Goal: Find contact information: Find contact information

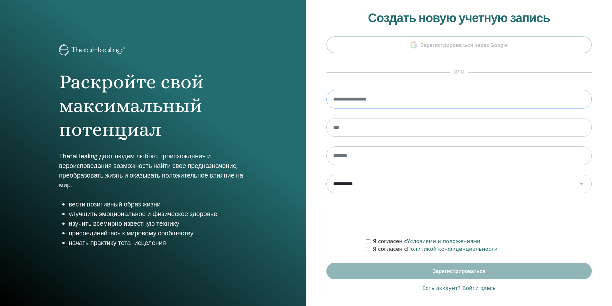
click at [385, 95] on input "email" at bounding box center [459, 99] width 266 height 19
type input "*"
type input "**********"
click at [372, 122] on input "text" at bounding box center [459, 127] width 266 height 19
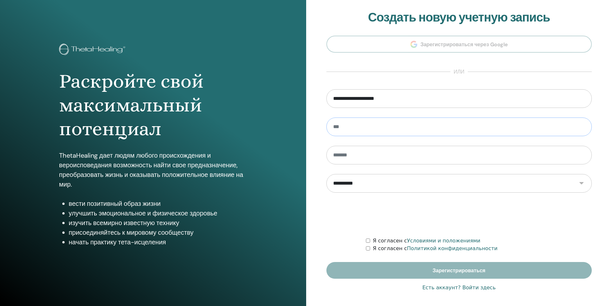
scroll to position [2, 0]
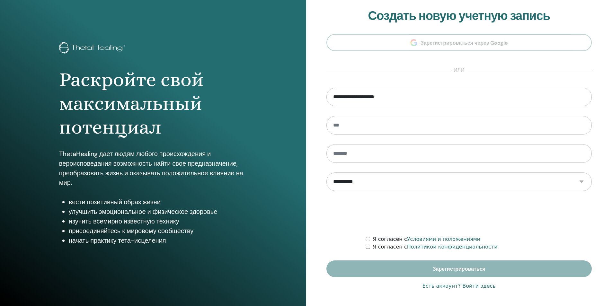
click at [478, 286] on font "Есть аккаунт? Войти здесь" at bounding box center [458, 286] width 73 height 6
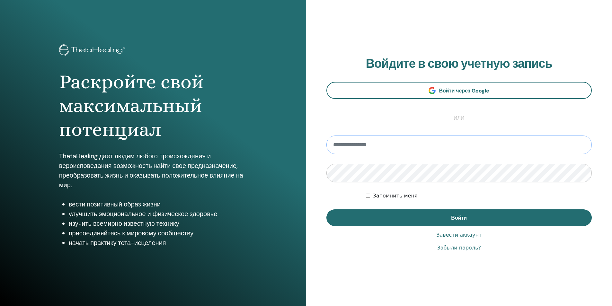
click at [383, 144] on input "email" at bounding box center [459, 144] width 266 height 19
type input "**********"
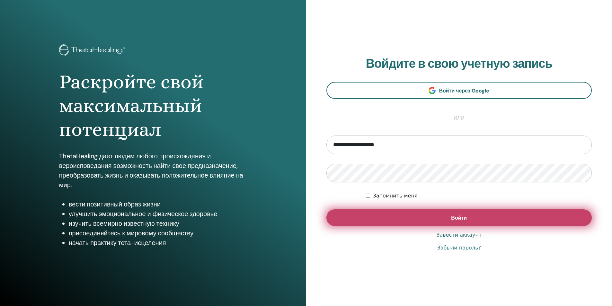
click at [382, 216] on button "Войти" at bounding box center [459, 217] width 266 height 17
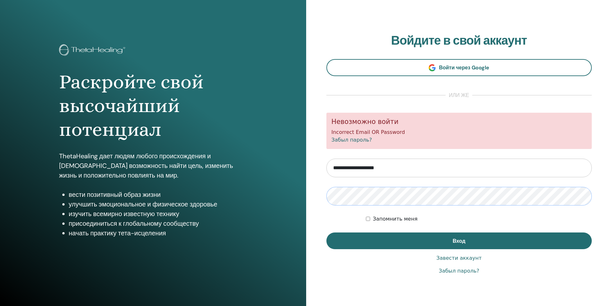
click at [326, 232] on button "Вход" at bounding box center [459, 240] width 266 height 17
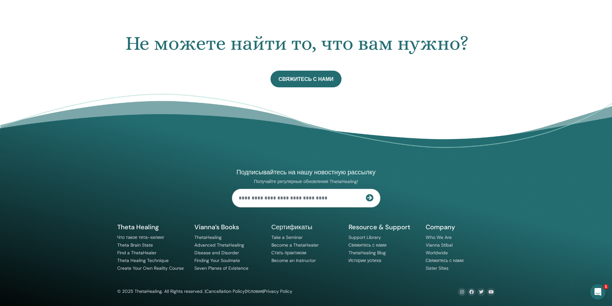
scroll to position [370, 0]
click at [360, 242] on link "Свяжитесь с нами" at bounding box center [367, 245] width 38 height 6
